Goal: Task Accomplishment & Management: Complete application form

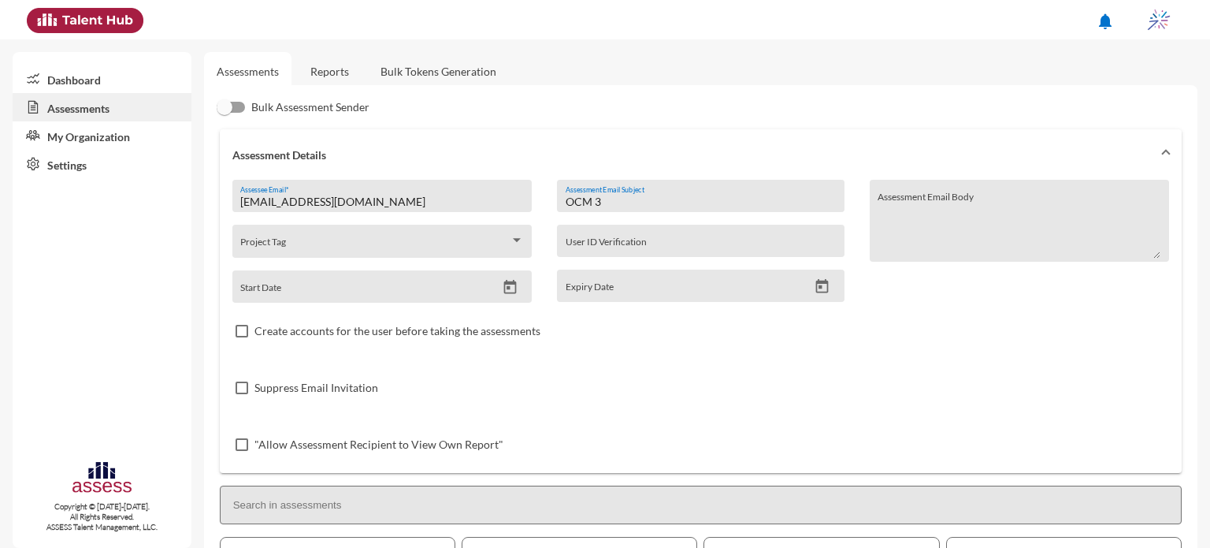
drag, startPoint x: 639, startPoint y: 207, endPoint x: 503, endPoint y: 197, distance: 136.7
click at [503, 197] on div "[EMAIL_ADDRESS][DOMAIN_NAME] Assessee Email * Project Tag Start Date OCM 3 Asse…" at bounding box center [700, 326] width 937 height 293
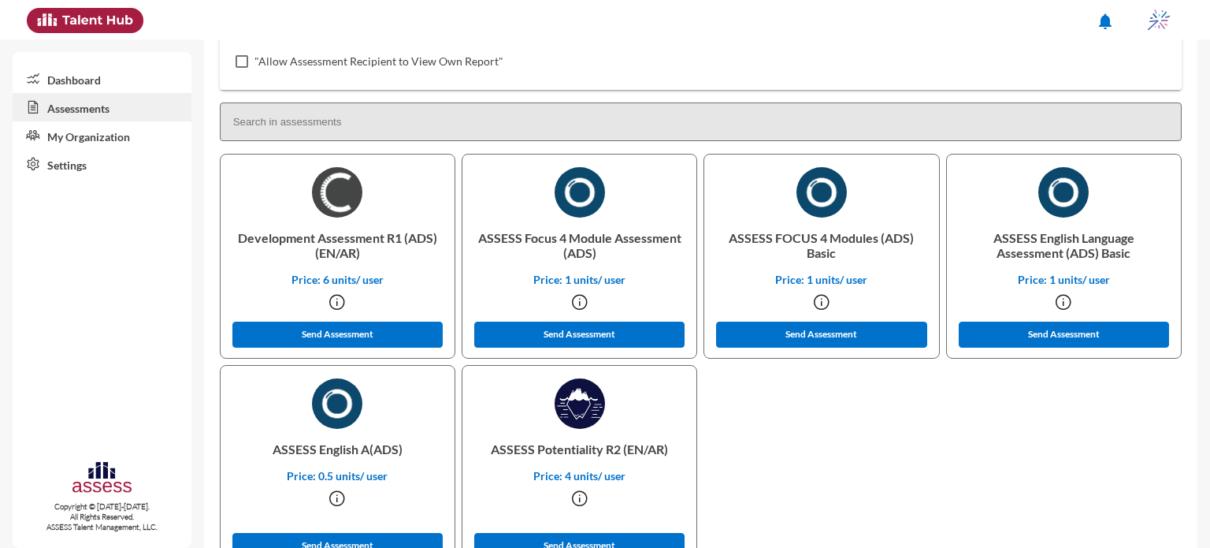
scroll to position [437, 0]
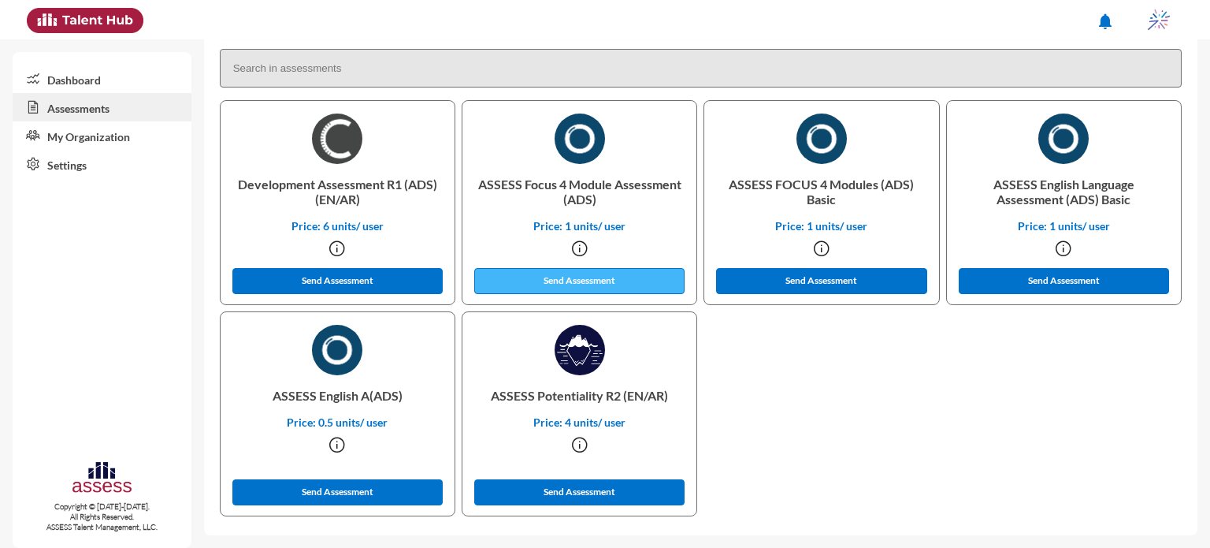
click at [610, 280] on button "Send Assessment" at bounding box center [579, 281] width 211 height 26
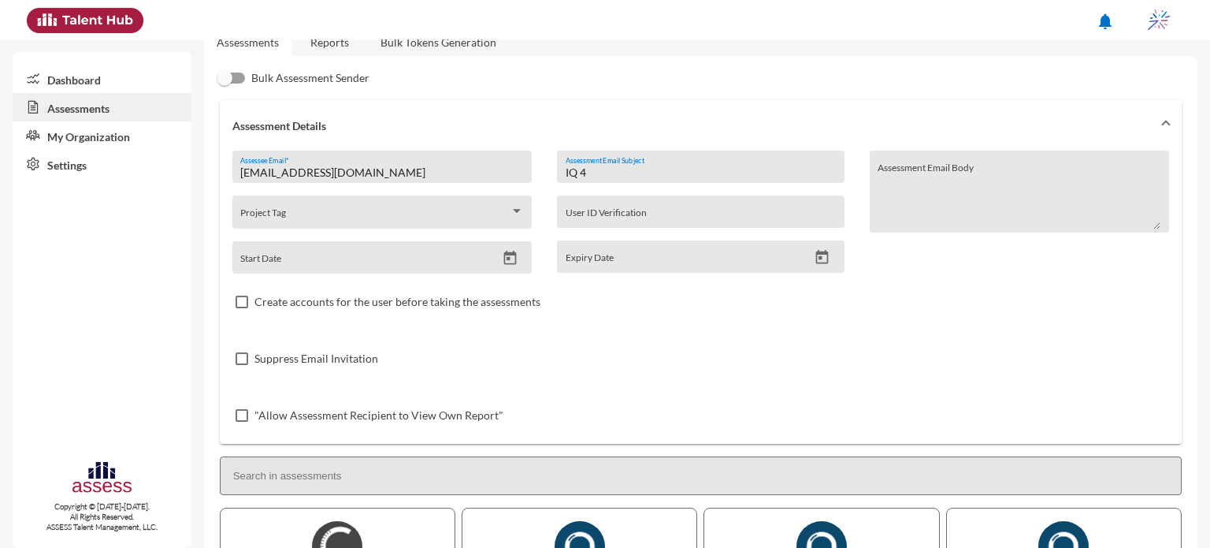
scroll to position [0, 0]
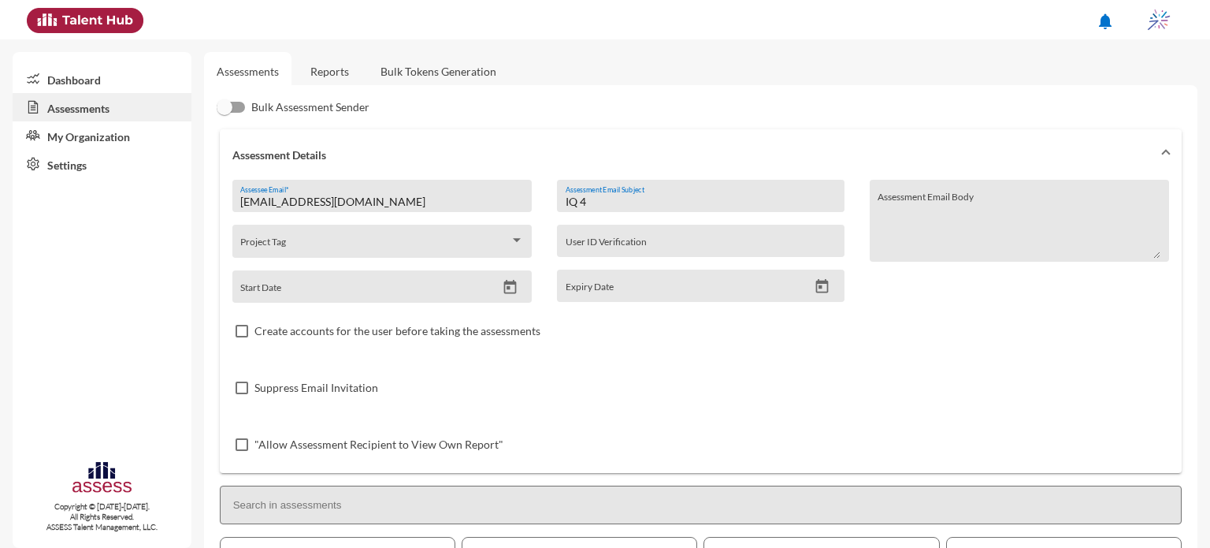
click at [603, 200] on input "IQ 4" at bounding box center [701, 201] width 270 height 13
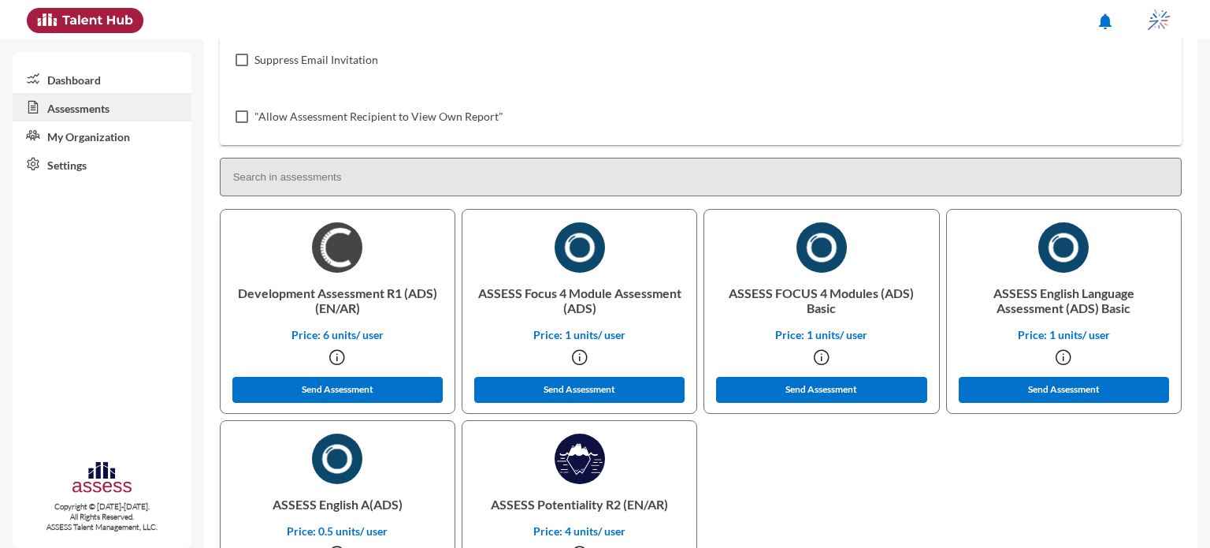
scroll to position [359, 0]
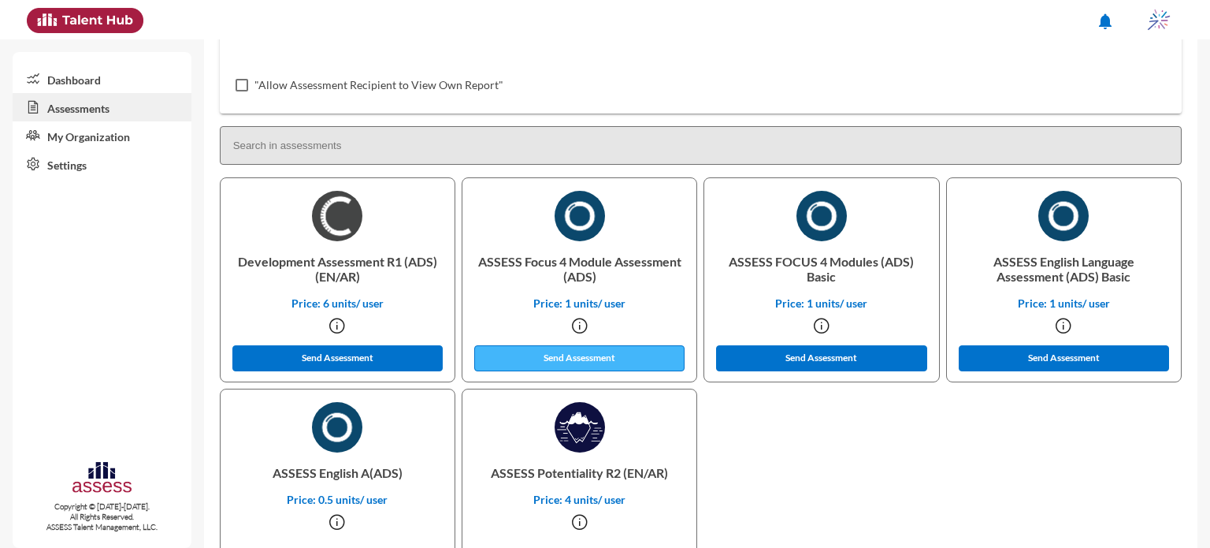
click at [597, 362] on button "Send Assessment" at bounding box center [579, 358] width 211 height 26
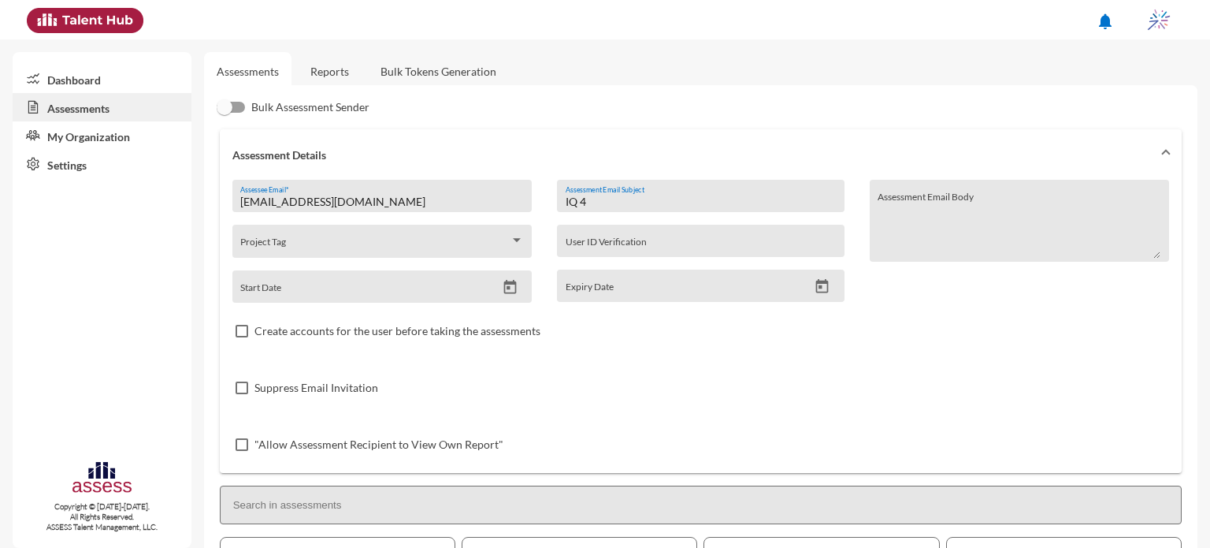
drag, startPoint x: 604, startPoint y: 196, endPoint x: 545, endPoint y: 200, distance: 59.2
click at [545, 200] on div "IQ 4 Assessment Email Subject User ID Verification Expiry Date" at bounding box center [700, 241] width 312 height 123
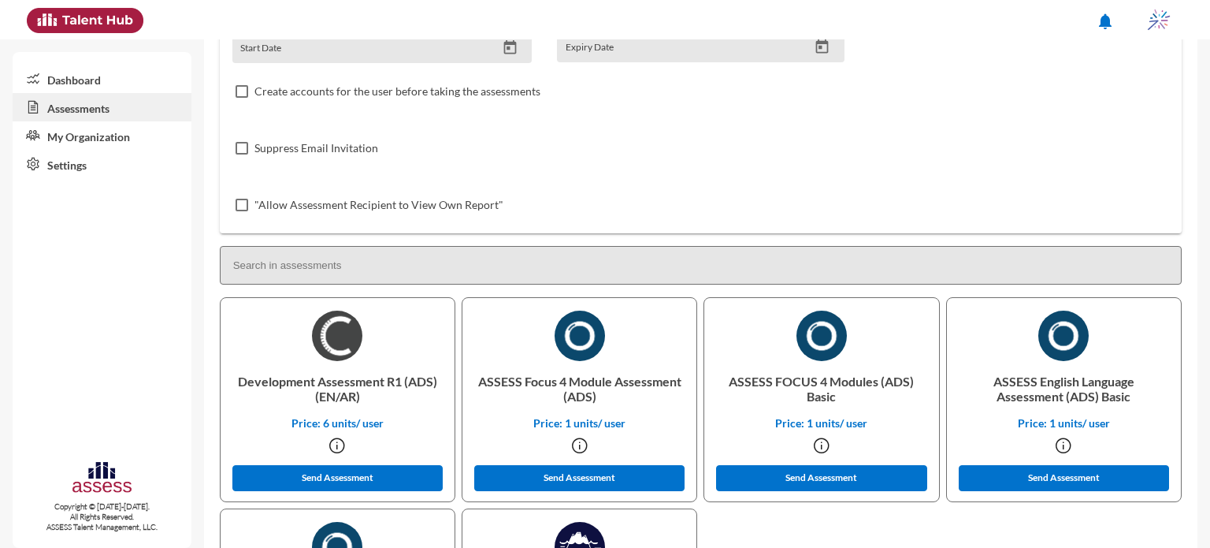
scroll to position [242, 0]
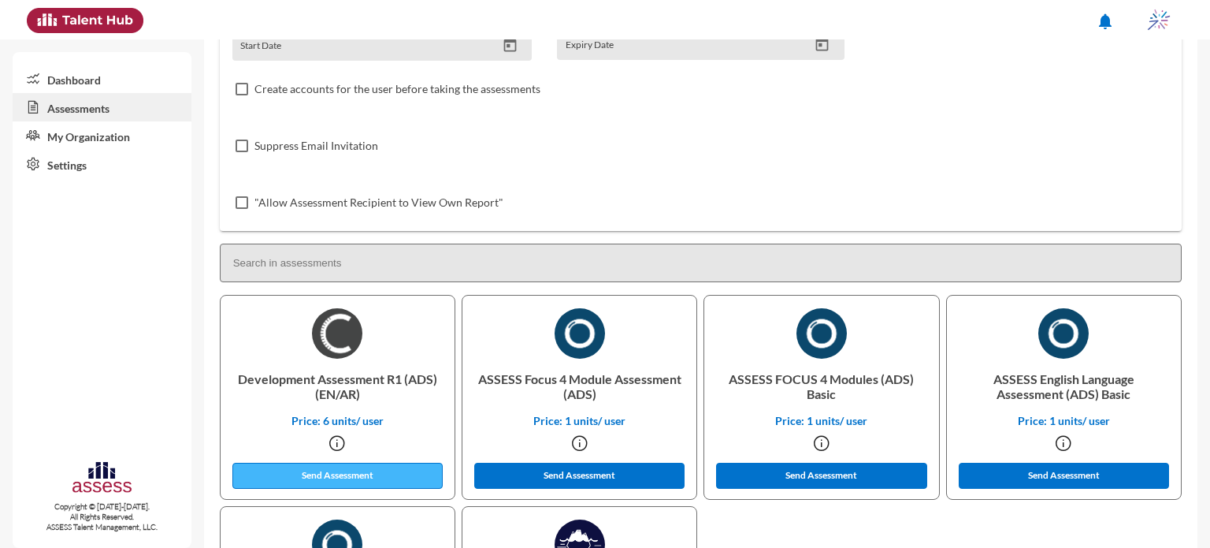
type input "OCM 4"
click at [390, 477] on button "Send Assessment" at bounding box center [337, 475] width 211 height 26
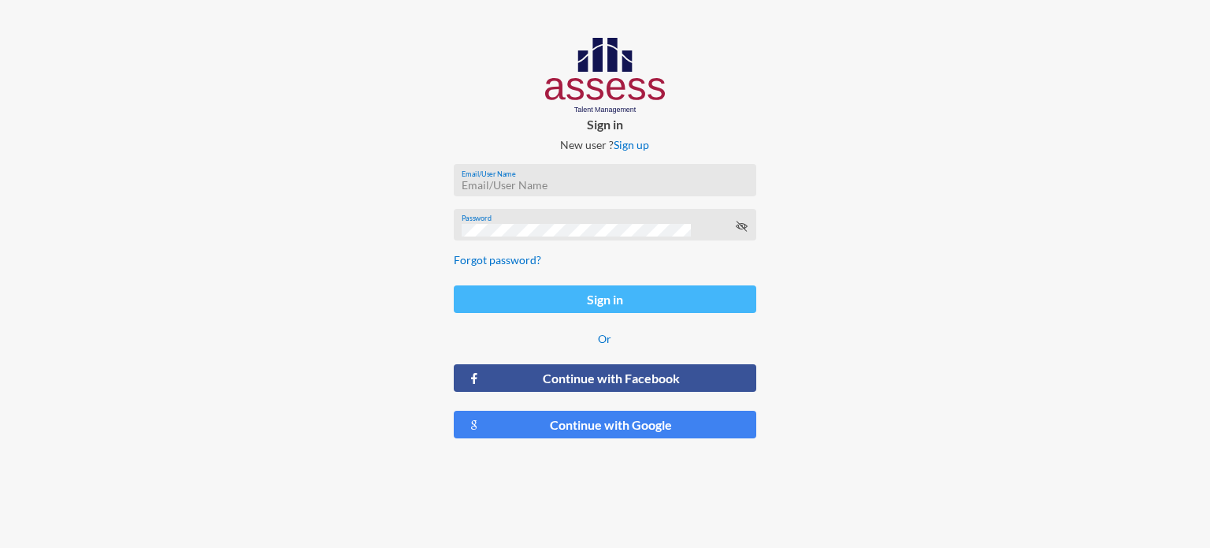
type input "[EMAIL_ADDRESS][DOMAIN_NAME]"
click at [627, 293] on button "Sign in" at bounding box center [605, 299] width 303 height 28
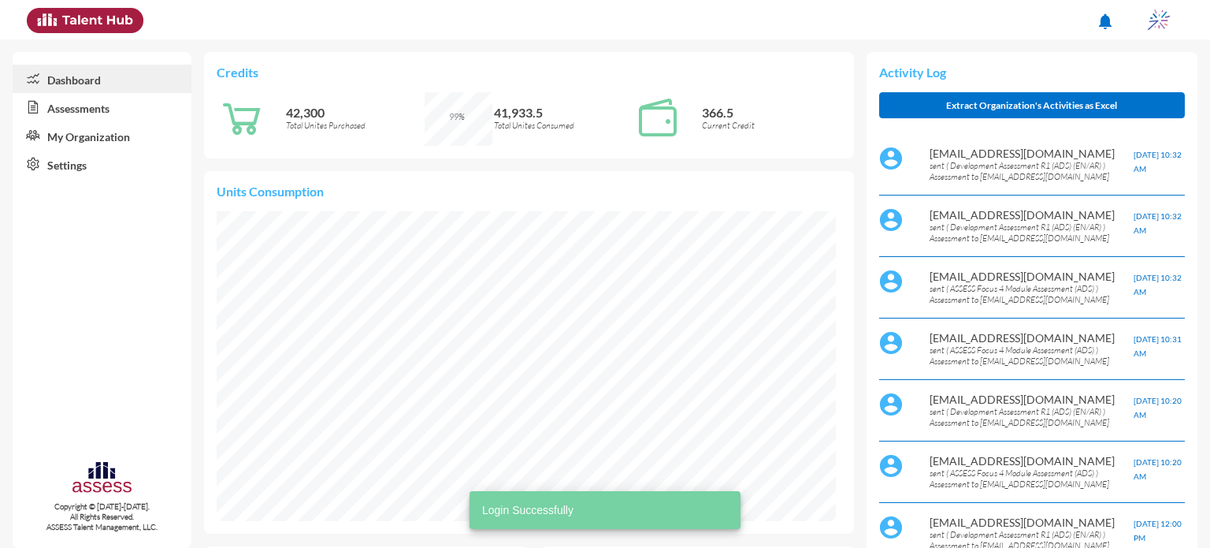
scroll to position [142, 284]
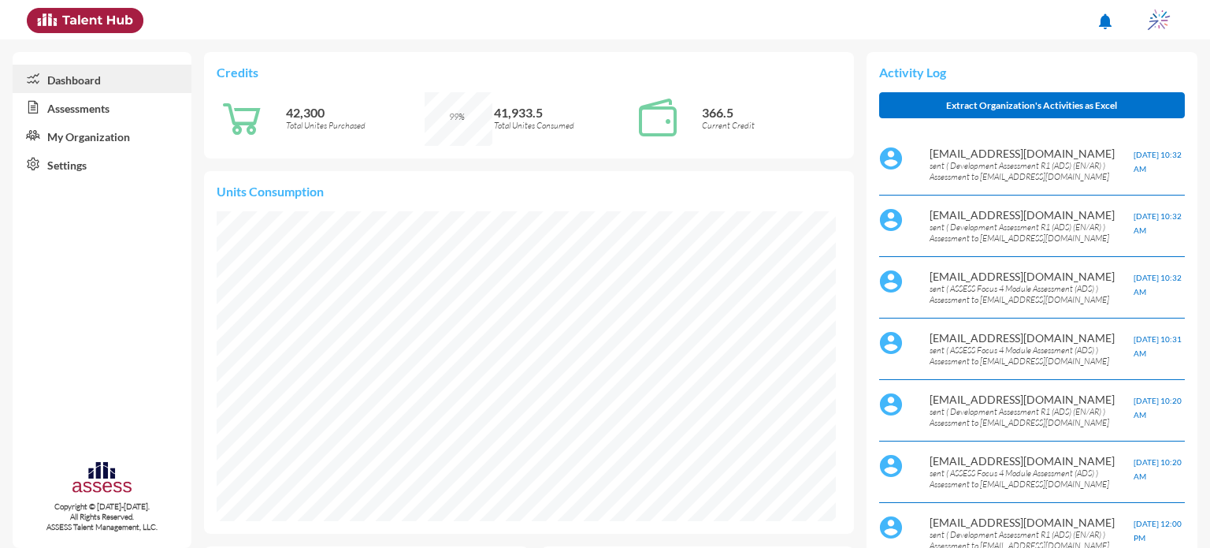
click at [133, 113] on link "Assessments" at bounding box center [102, 107] width 179 height 28
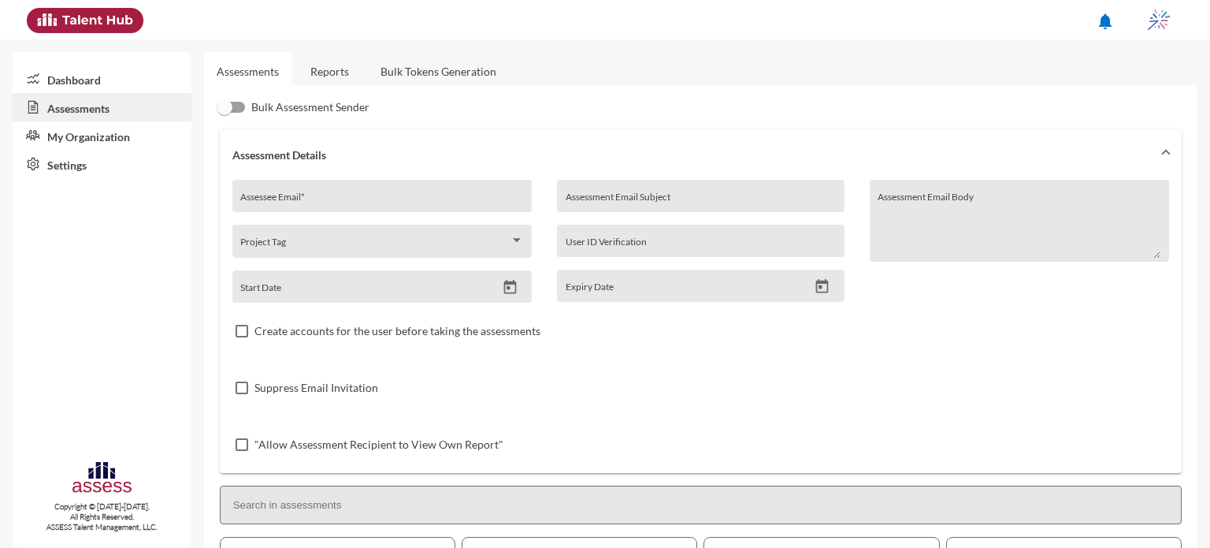
click at [315, 200] on input "Assessee Email *" at bounding box center [381, 201] width 283 height 13
type input "I"
type input "[EMAIL_ADDRESS][DOMAIN_NAME]"
click at [601, 198] on input "Assessment Email Subject" at bounding box center [701, 201] width 270 height 13
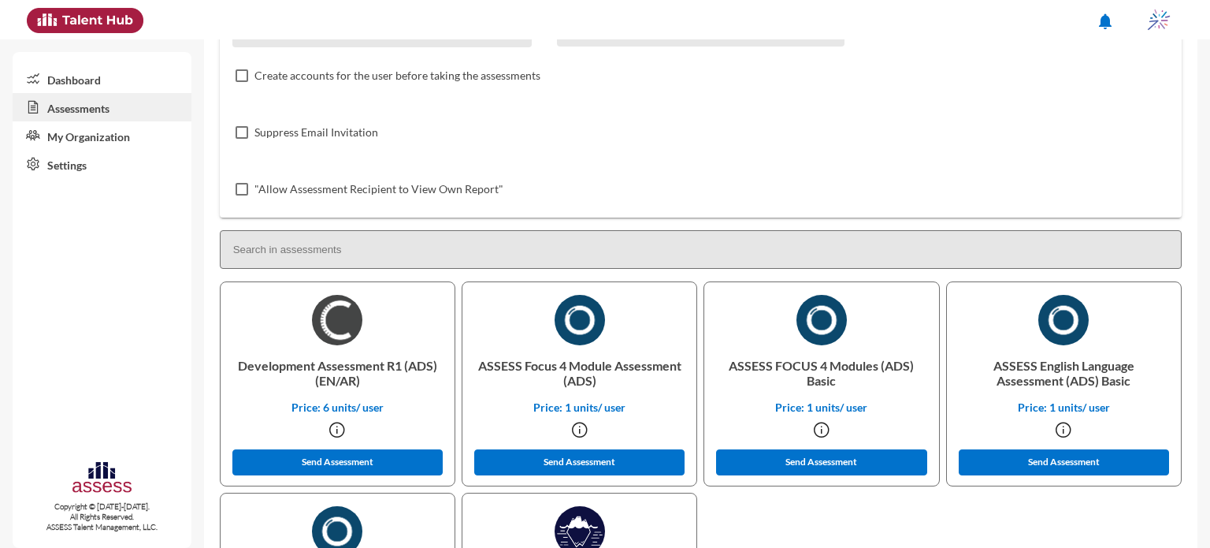
scroll to position [263, 0]
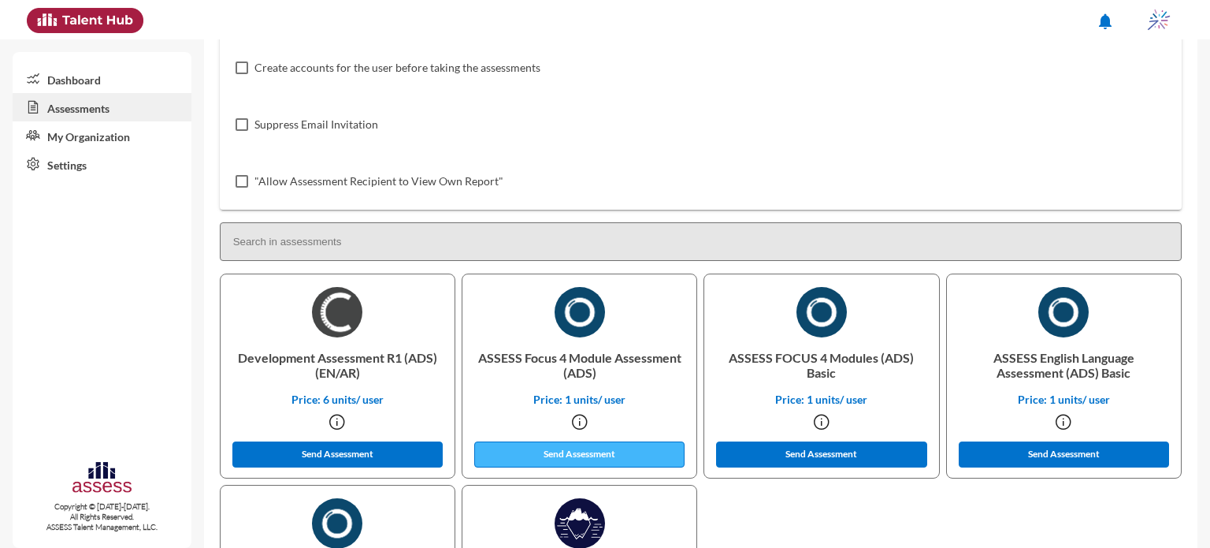
click at [581, 454] on button "Send Assessment" at bounding box center [579, 454] width 211 height 26
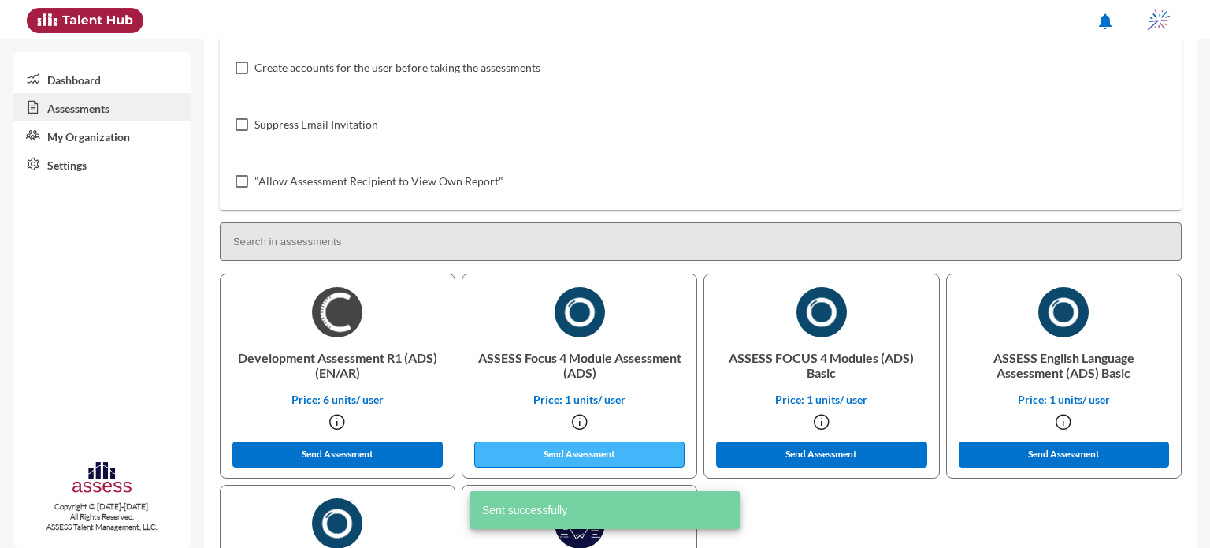
scroll to position [0, 0]
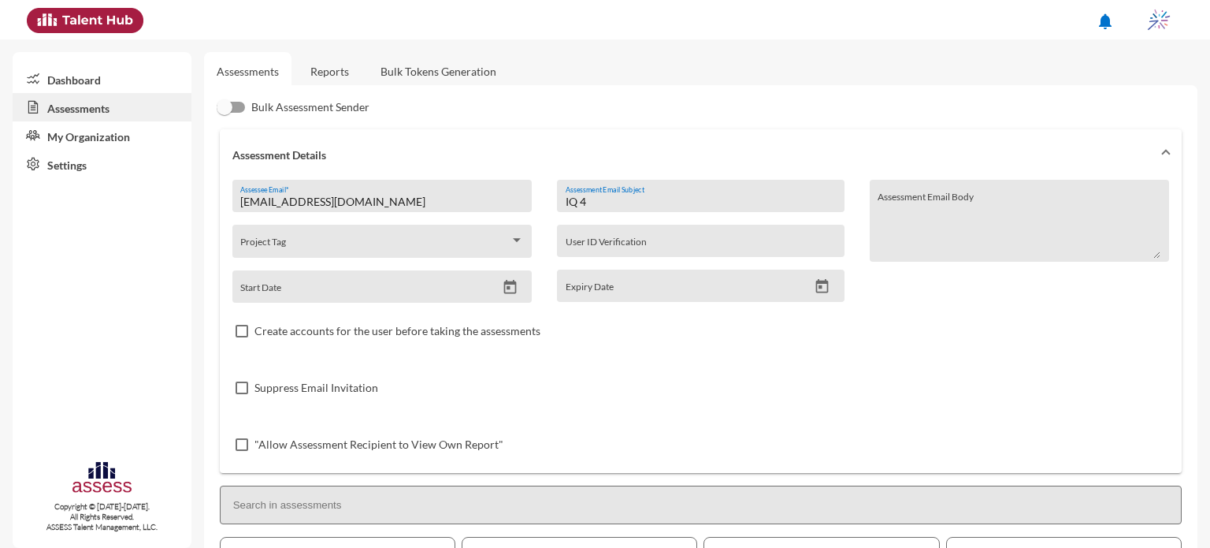
drag, startPoint x: 607, startPoint y: 201, endPoint x: 510, endPoint y: 203, distance: 96.9
click at [510, 203] on div "[EMAIL_ADDRESS][DOMAIN_NAME] Assessee Email * Project Tag Start Date IQ 4 Asses…" at bounding box center [700, 326] width 937 height 293
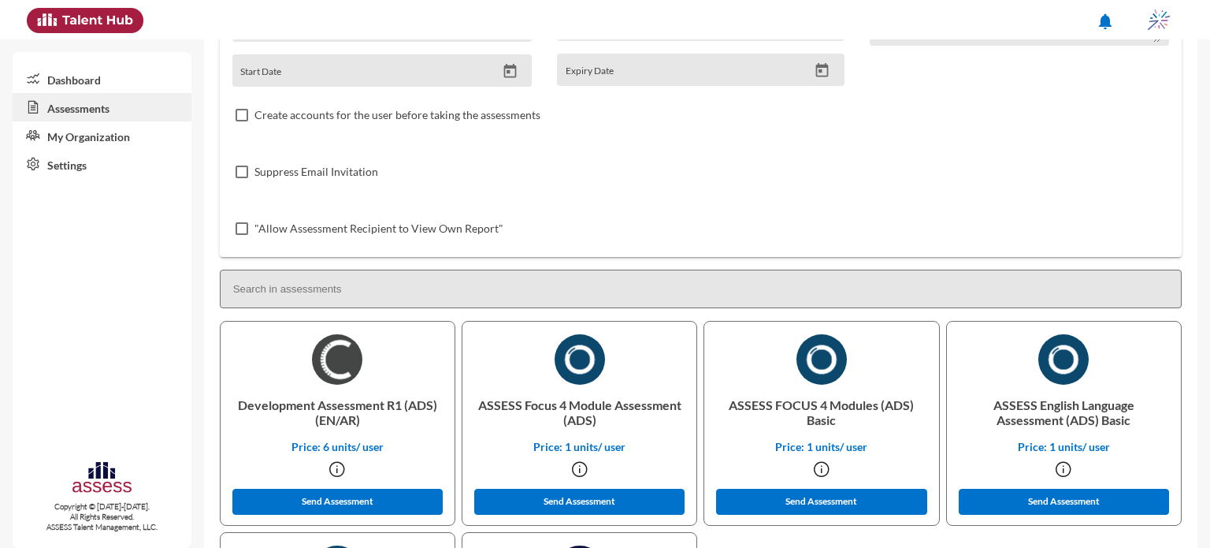
scroll to position [230, 0]
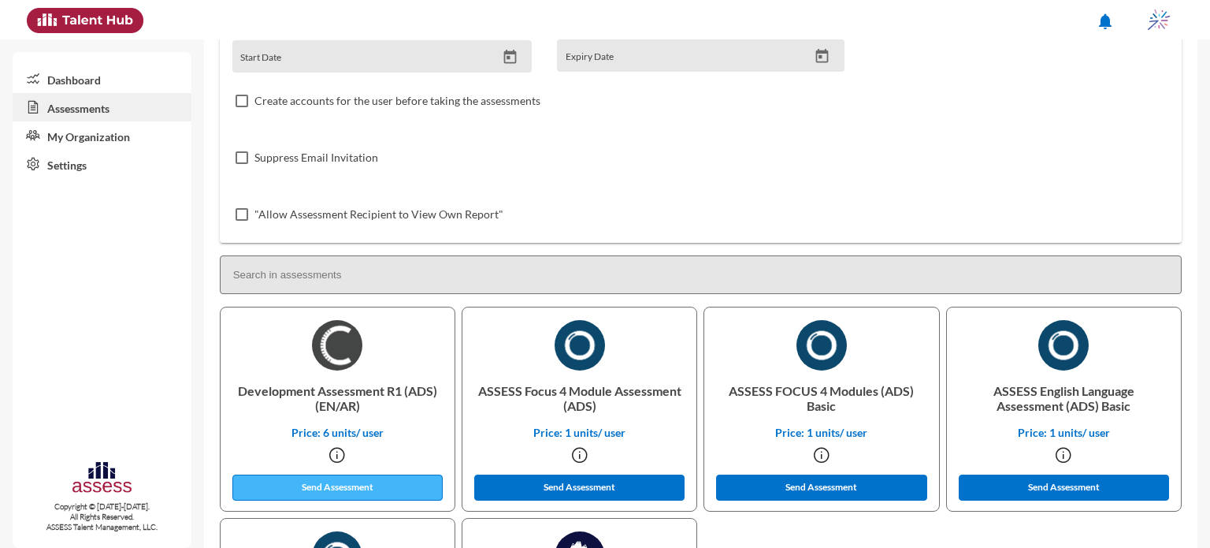
click at [366, 489] on button "Send Assessment" at bounding box center [337, 487] width 211 height 26
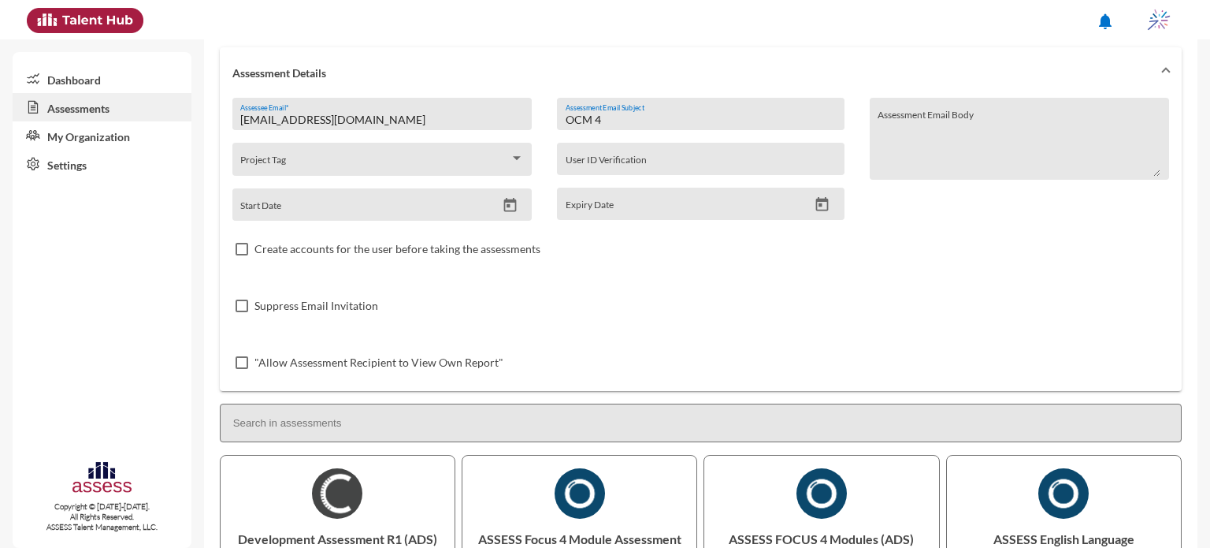
scroll to position [0, 0]
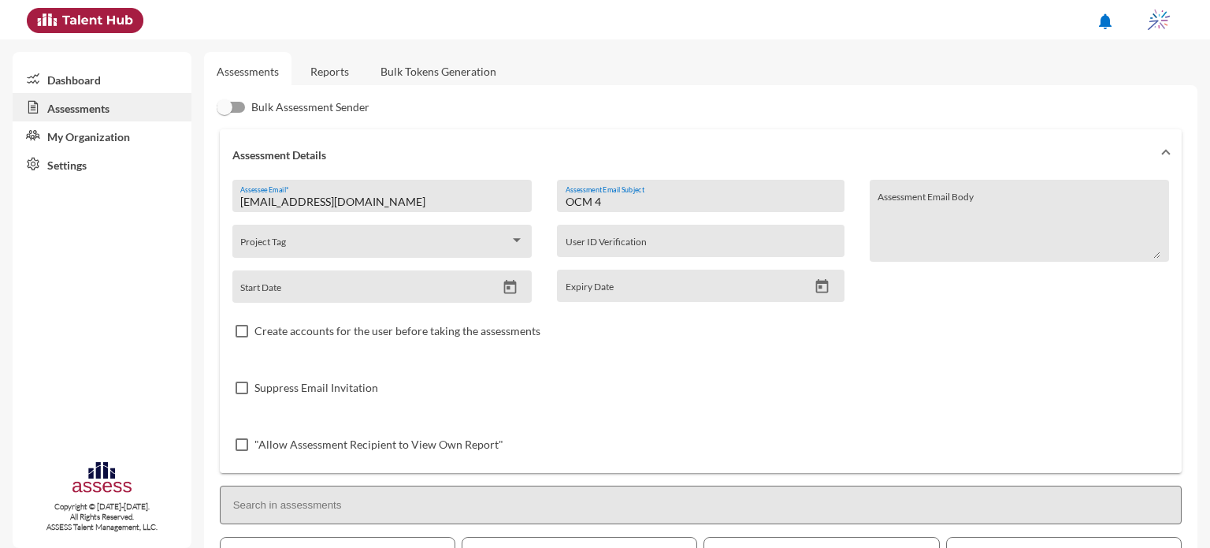
drag, startPoint x: 617, startPoint y: 201, endPoint x: 445, endPoint y: 202, distance: 171.7
click at [445, 202] on div "[EMAIL_ADDRESS][DOMAIN_NAME] Assessee Email * Project Tag Start Date OCM 4 Asse…" at bounding box center [700, 326] width 937 height 293
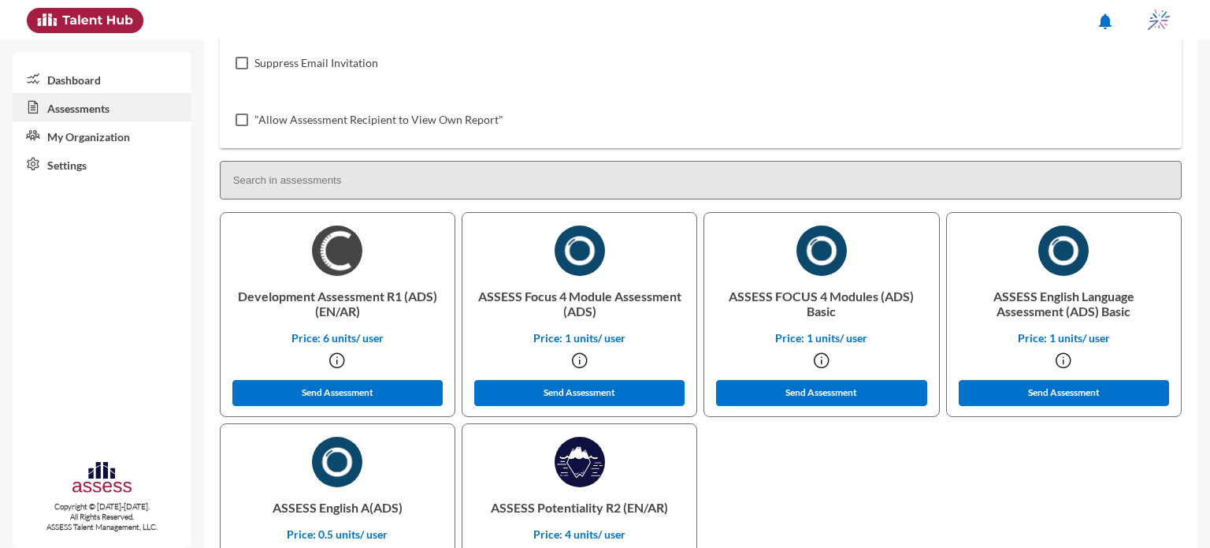
scroll to position [328, 0]
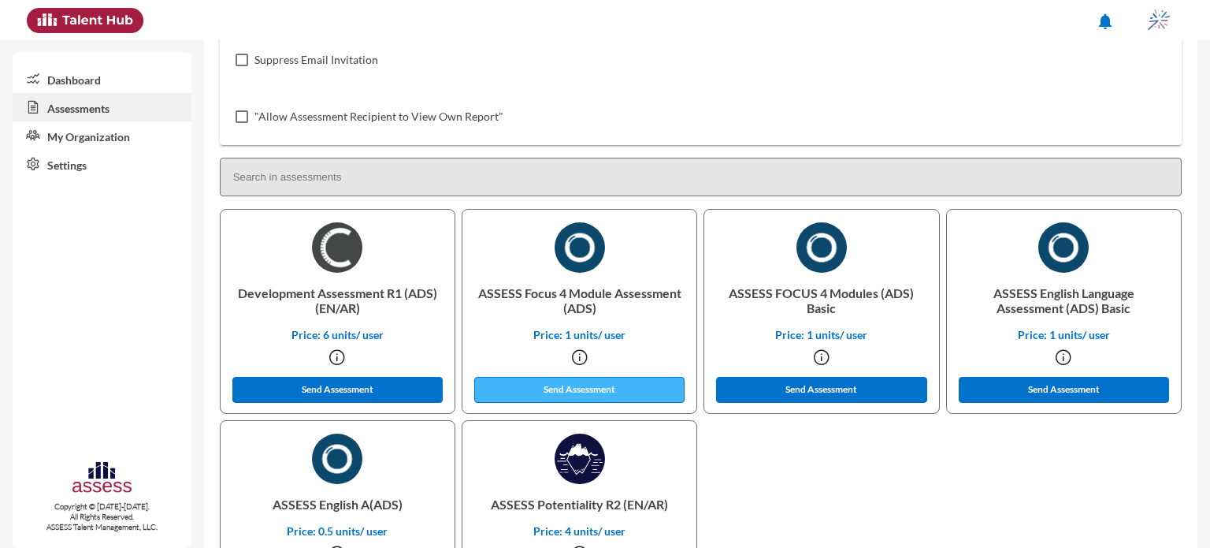
click at [605, 386] on button "Send Assessment" at bounding box center [579, 390] width 211 height 26
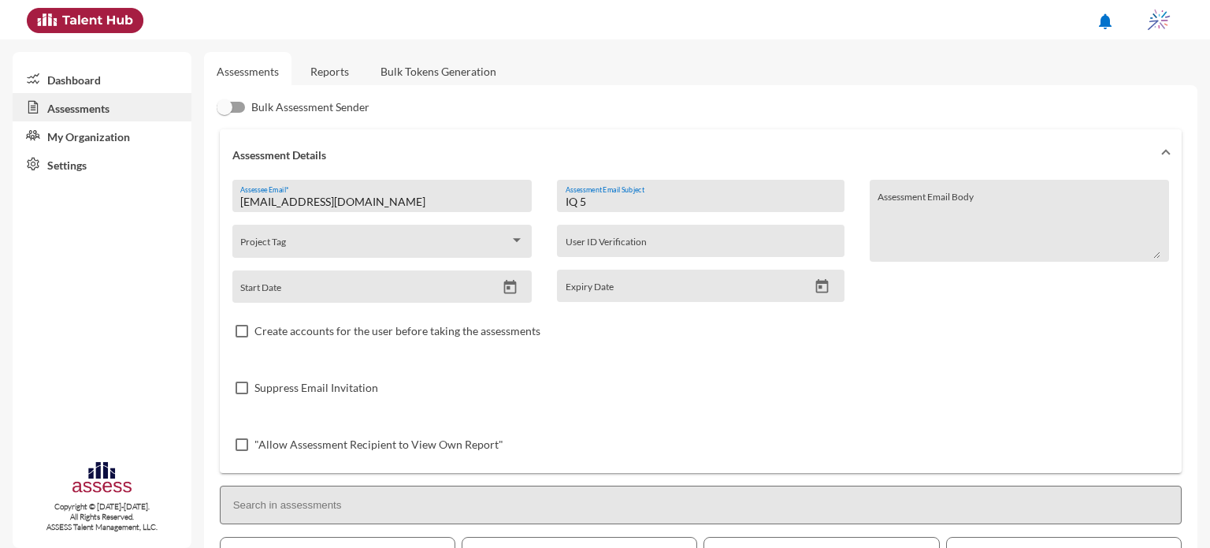
drag, startPoint x: 618, startPoint y: 202, endPoint x: 542, endPoint y: 201, distance: 75.6
click at [544, 201] on div "IQ 5 Assessment Email Subject User ID Verification Expiry Date" at bounding box center [700, 241] width 312 height 123
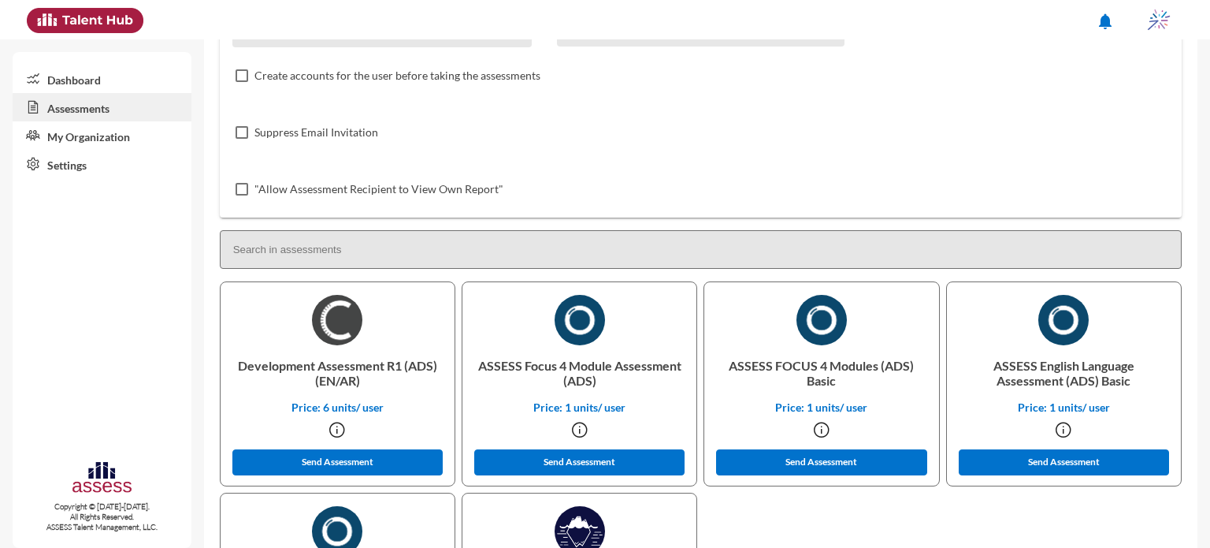
scroll to position [268, 0]
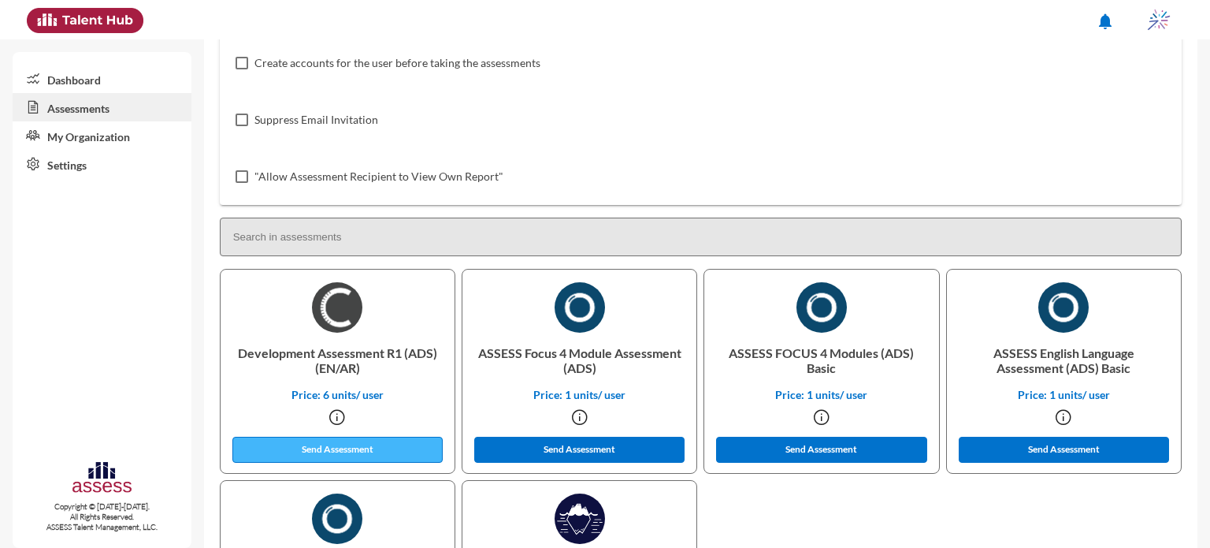
type input "OCM 5"
click at [403, 450] on button "Send Assessment" at bounding box center [337, 449] width 211 height 26
